Goal: Transaction & Acquisition: Purchase product/service

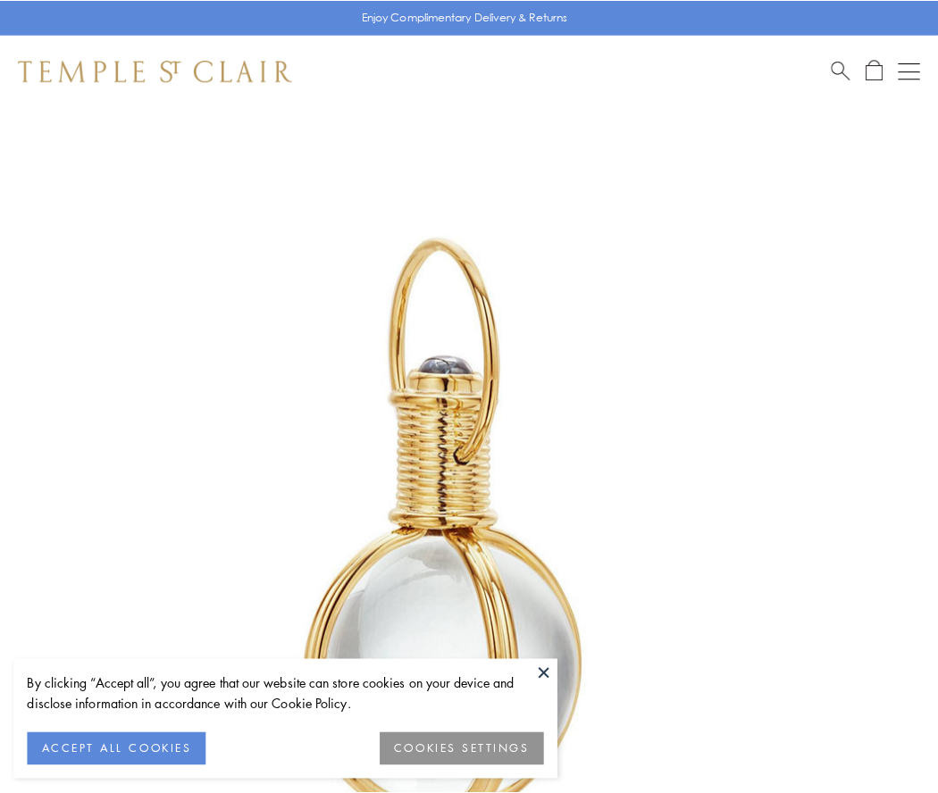
scroll to position [466, 0]
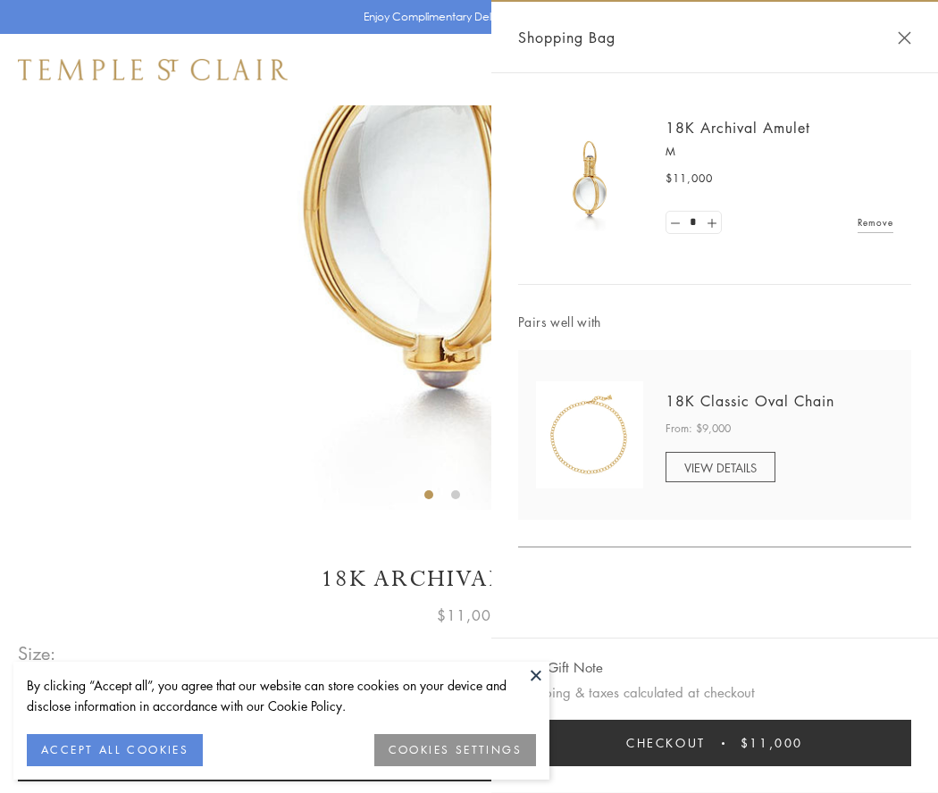
click at [714, 743] on button "Checkout $11,000" at bounding box center [714, 743] width 393 height 46
